Goal: Find specific page/section: Find specific page/section

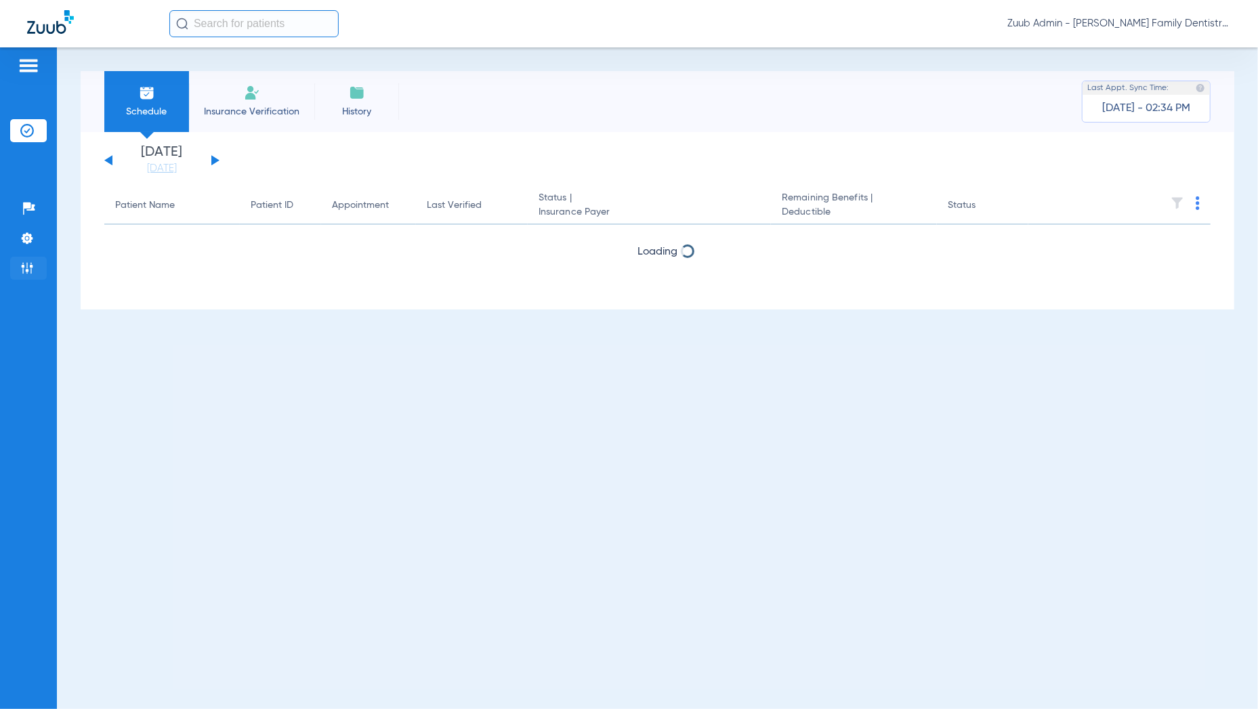
click at [34, 264] on li "Admin" at bounding box center [28, 268] width 37 height 23
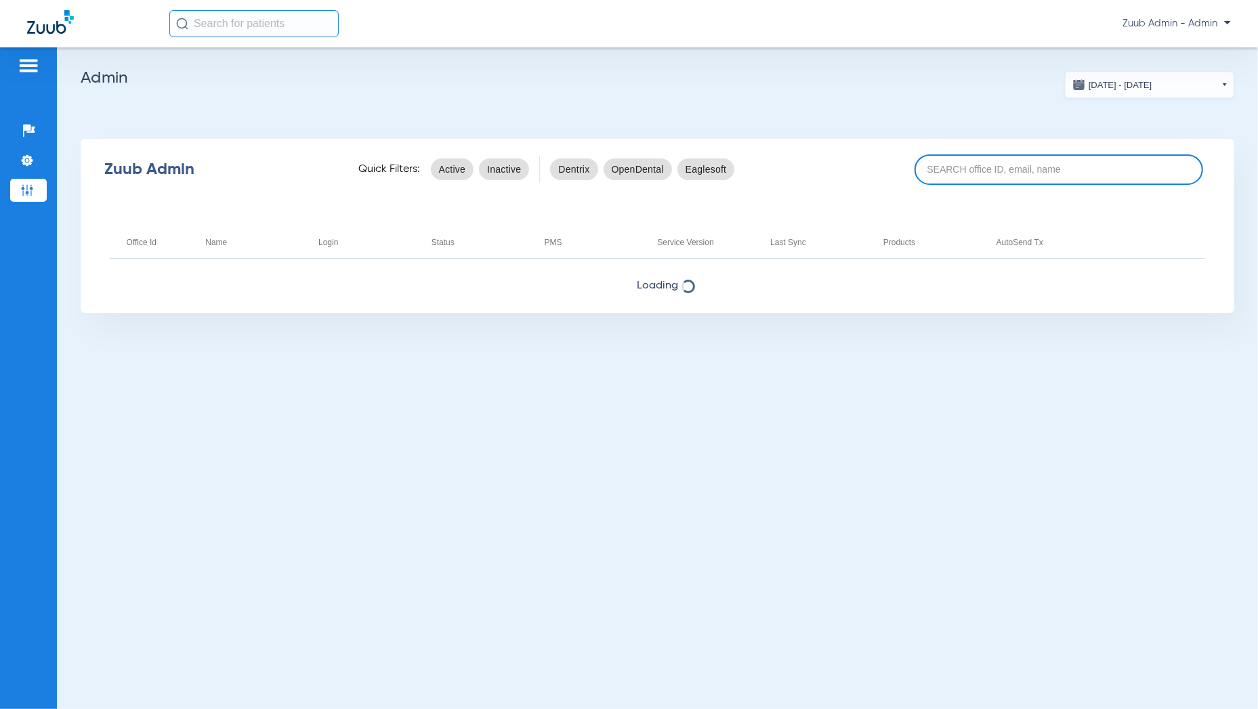
click at [967, 181] on input at bounding box center [1059, 169] width 289 height 30
paste input "17005311"
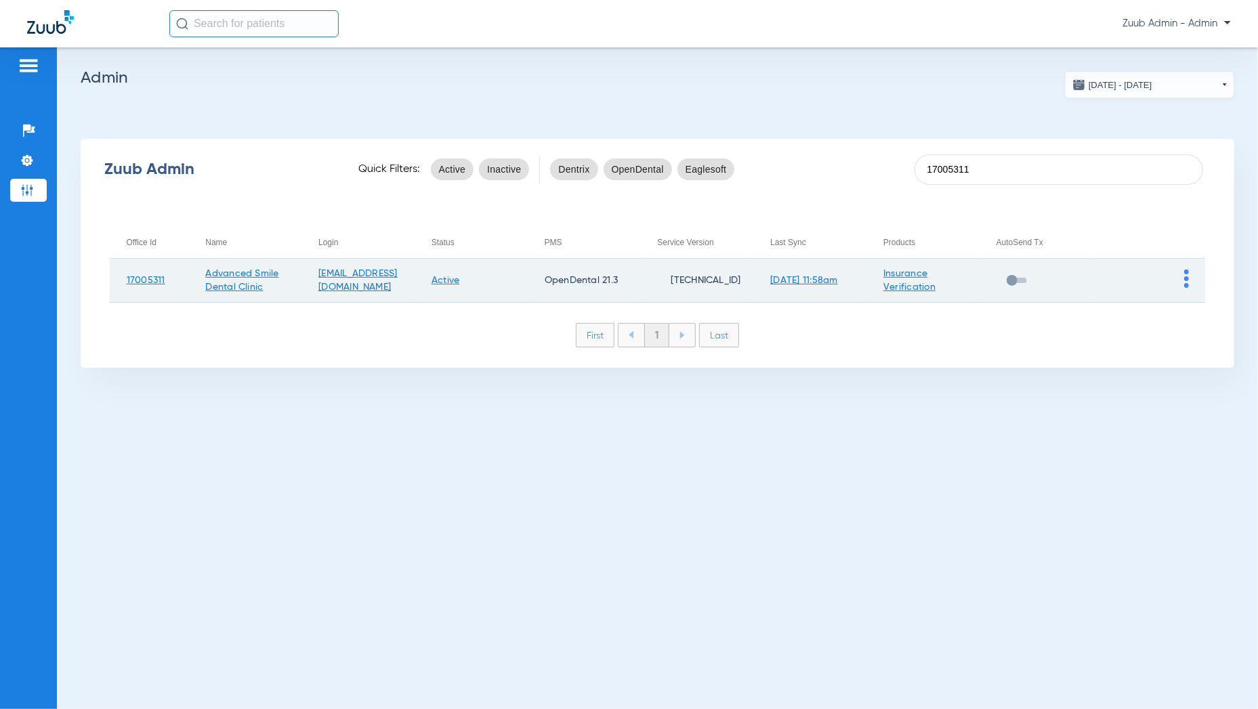
type input "17005311"
click at [1182, 278] on td at bounding box center [1149, 281] width 113 height 44
click at [1185, 280] on img at bounding box center [1186, 279] width 5 height 18
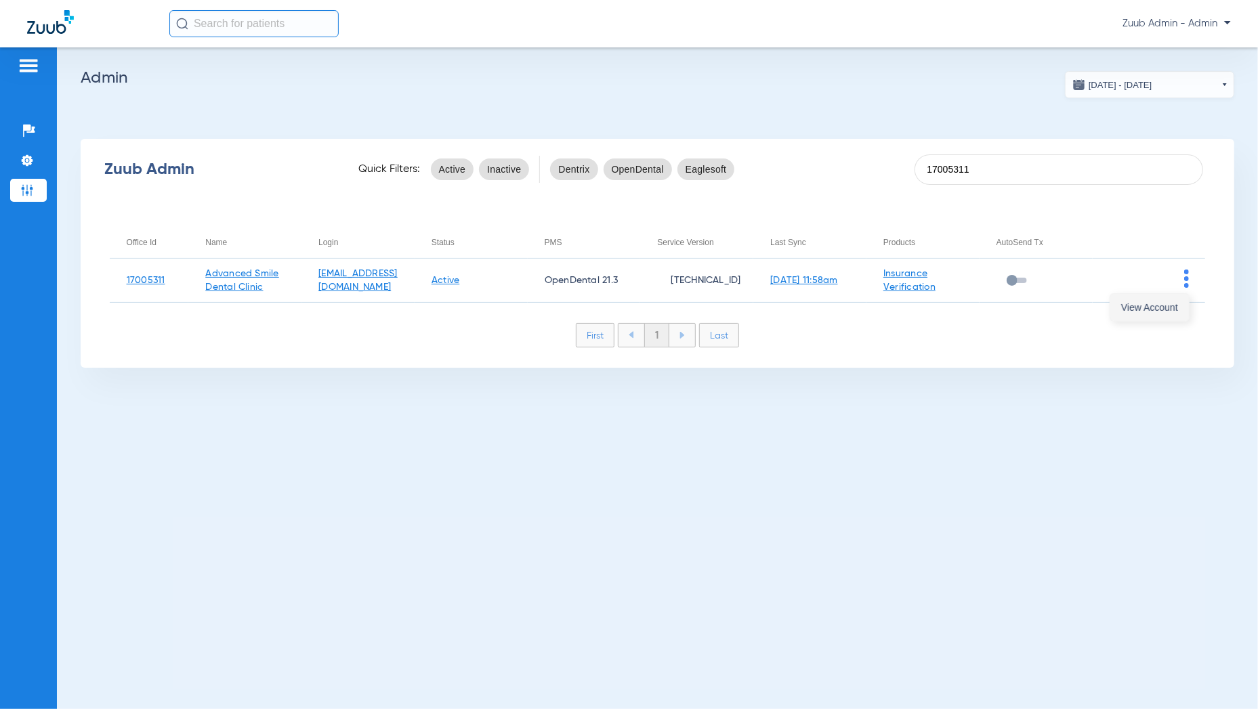
click at [1160, 315] on button "View Account" at bounding box center [1149, 307] width 79 height 27
